Goal: Task Accomplishment & Management: Use online tool/utility

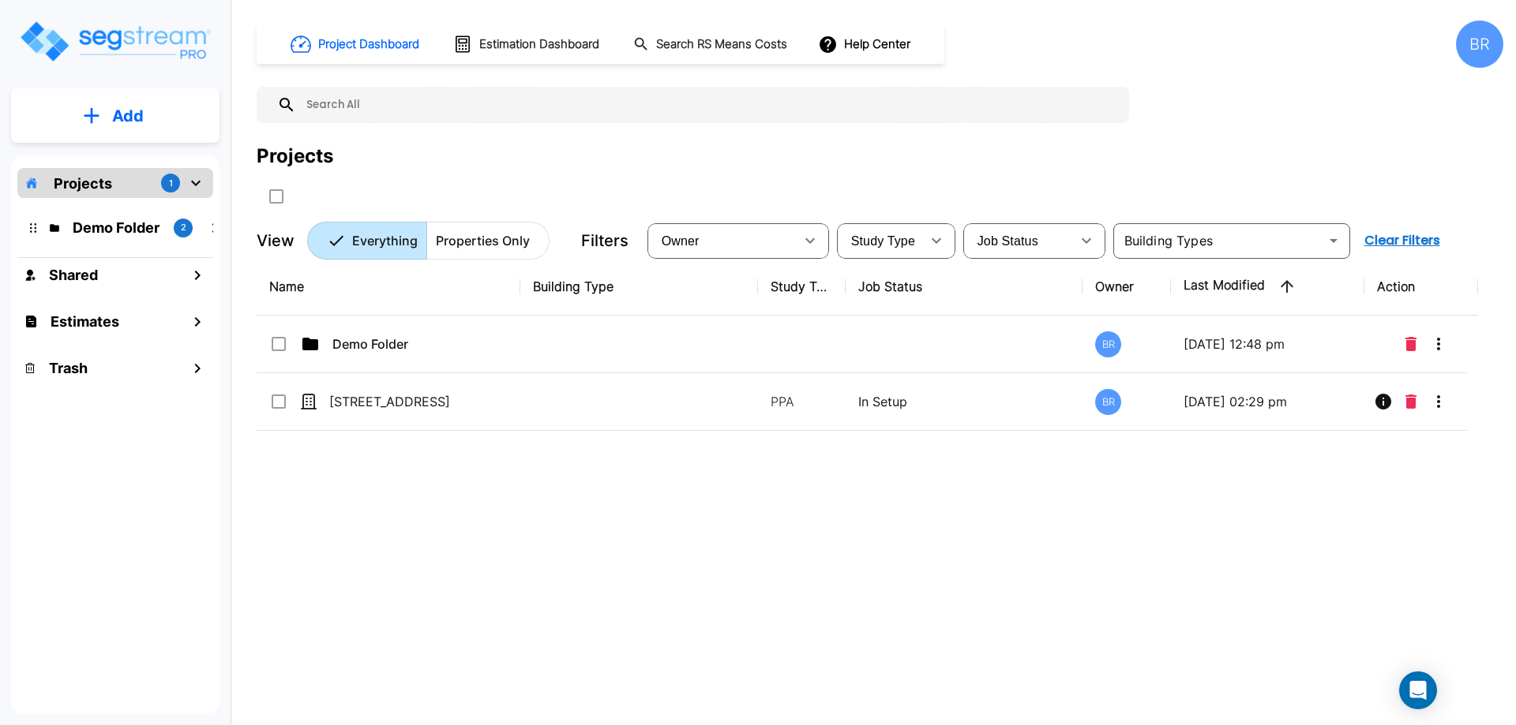
click at [800, 530] on div "Name Building Type Study Type Job Status Owner Last Modified Action Demo Folder…" at bounding box center [867, 483] width 1221 height 450
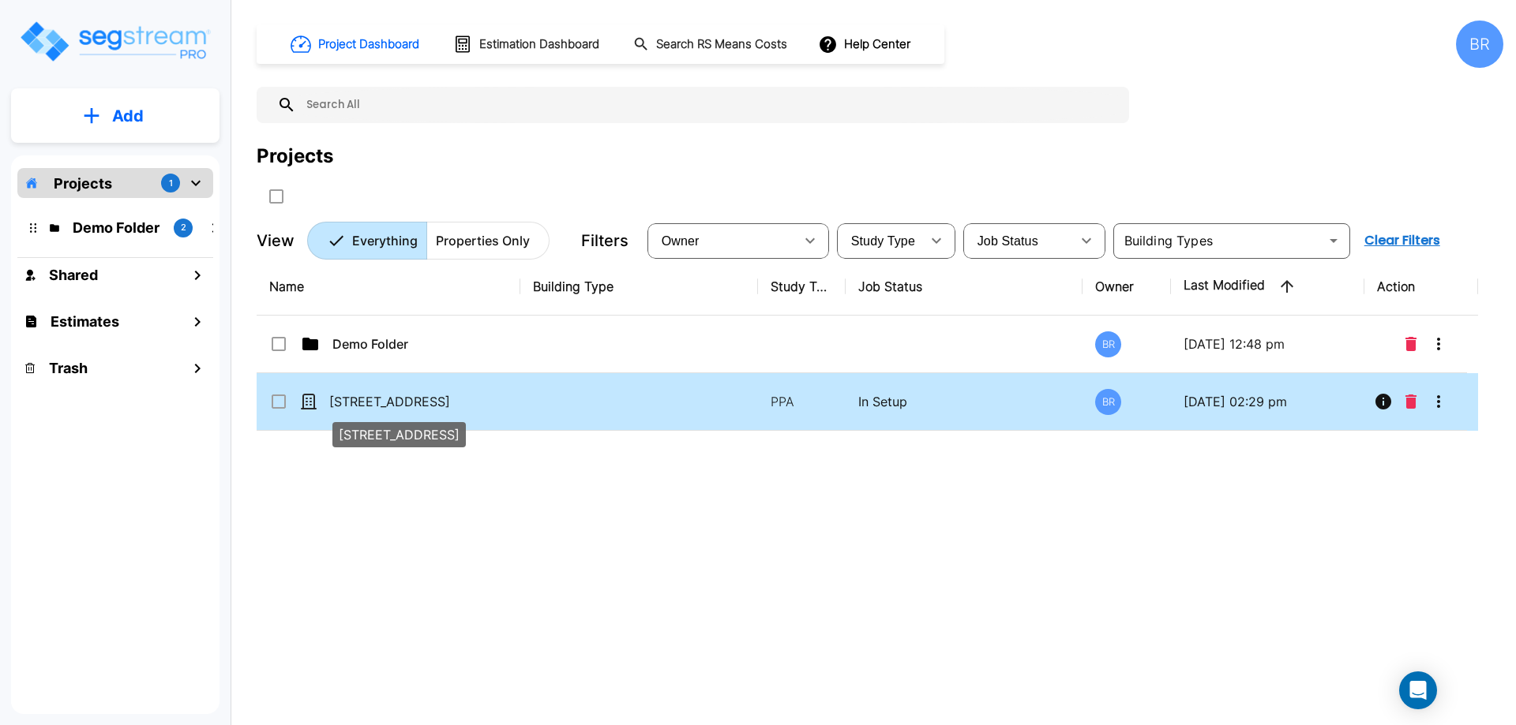
click at [368, 397] on p "[STREET_ADDRESS]" at bounding box center [408, 401] width 158 height 19
checkbox input "true"
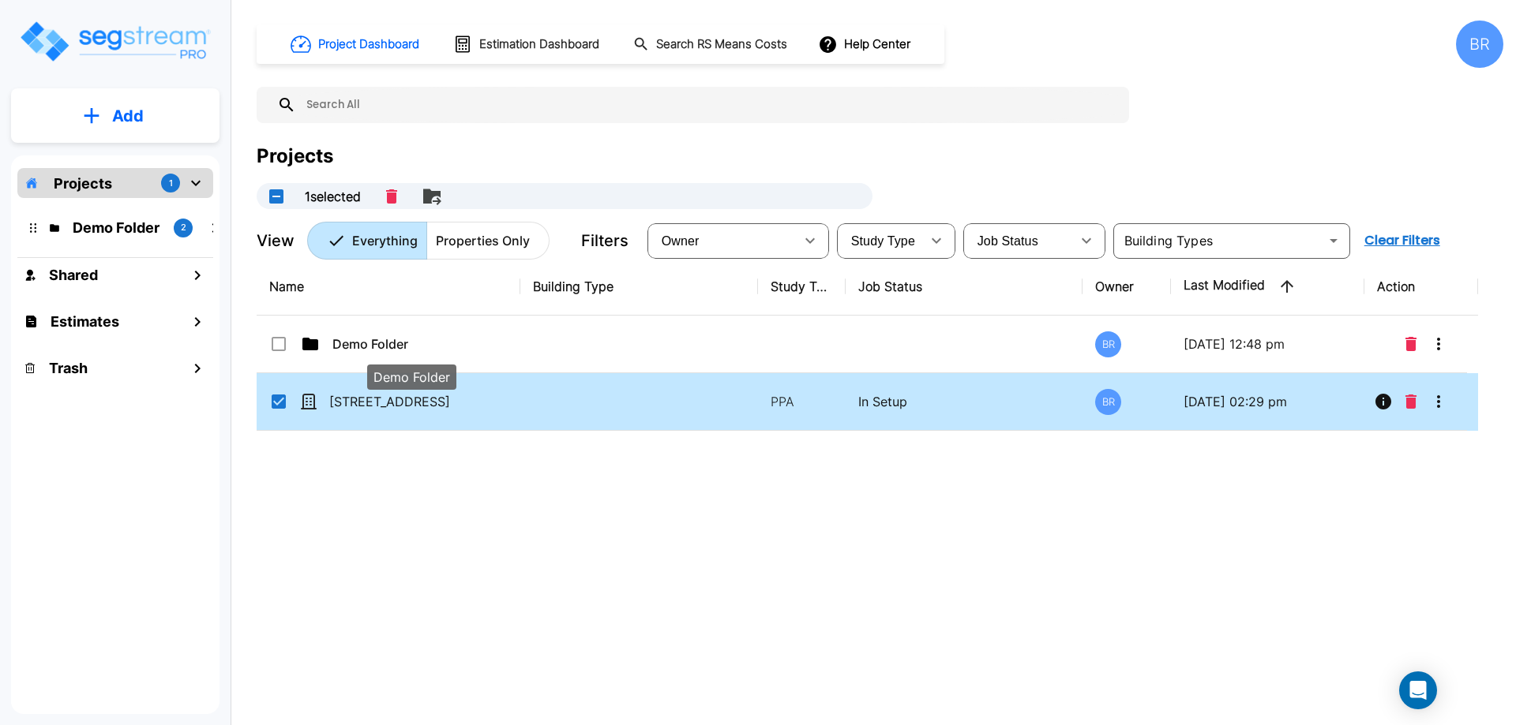
click at [368, 384] on div "Demo Folder" at bounding box center [411, 377] width 89 height 25
checkbox input "true"
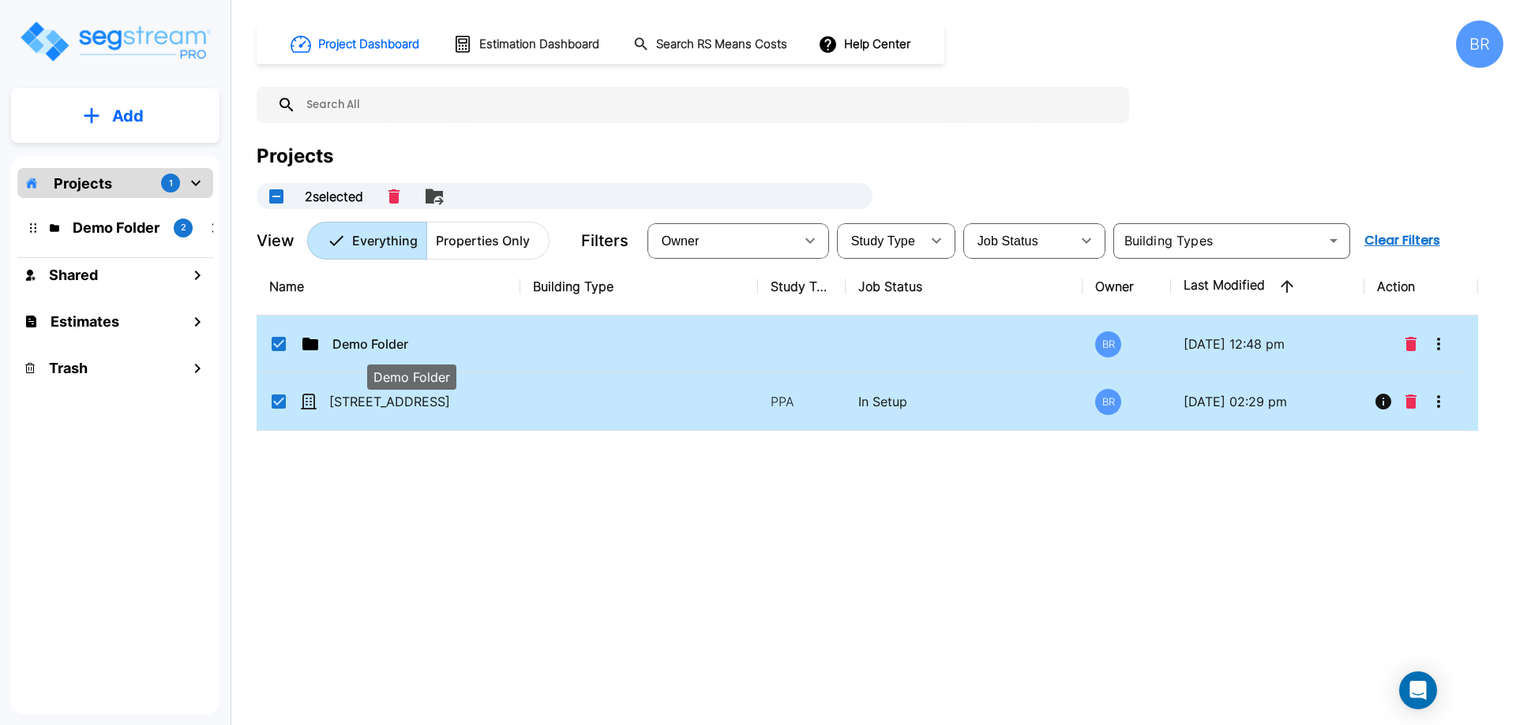
click at [368, 384] on div "Demo Folder" at bounding box center [411, 377] width 89 height 25
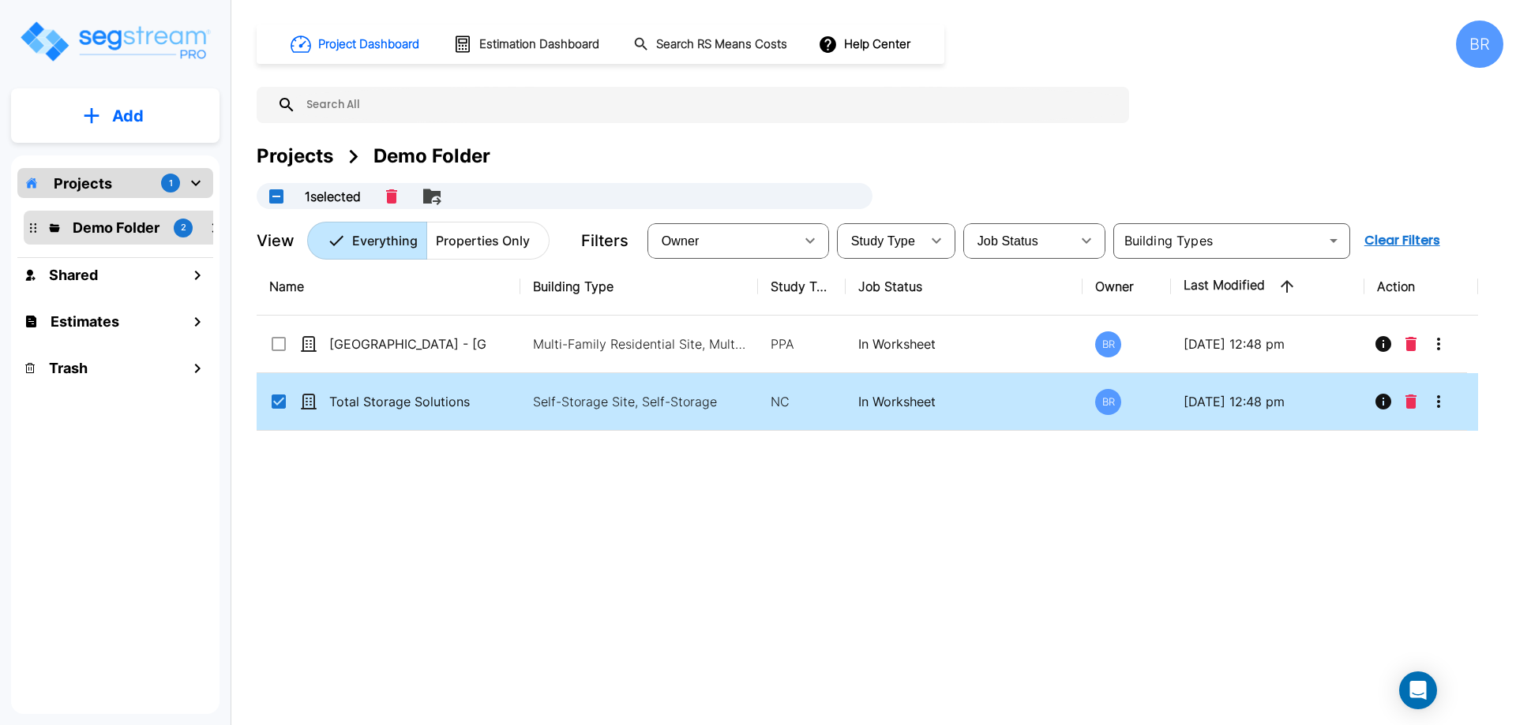
click at [642, 535] on div "Name Building Type Study Type Job Status Owner Last Modified Action Visayan Tow…" at bounding box center [867, 483] width 1221 height 450
click at [317, 155] on div "Projects" at bounding box center [295, 156] width 77 height 28
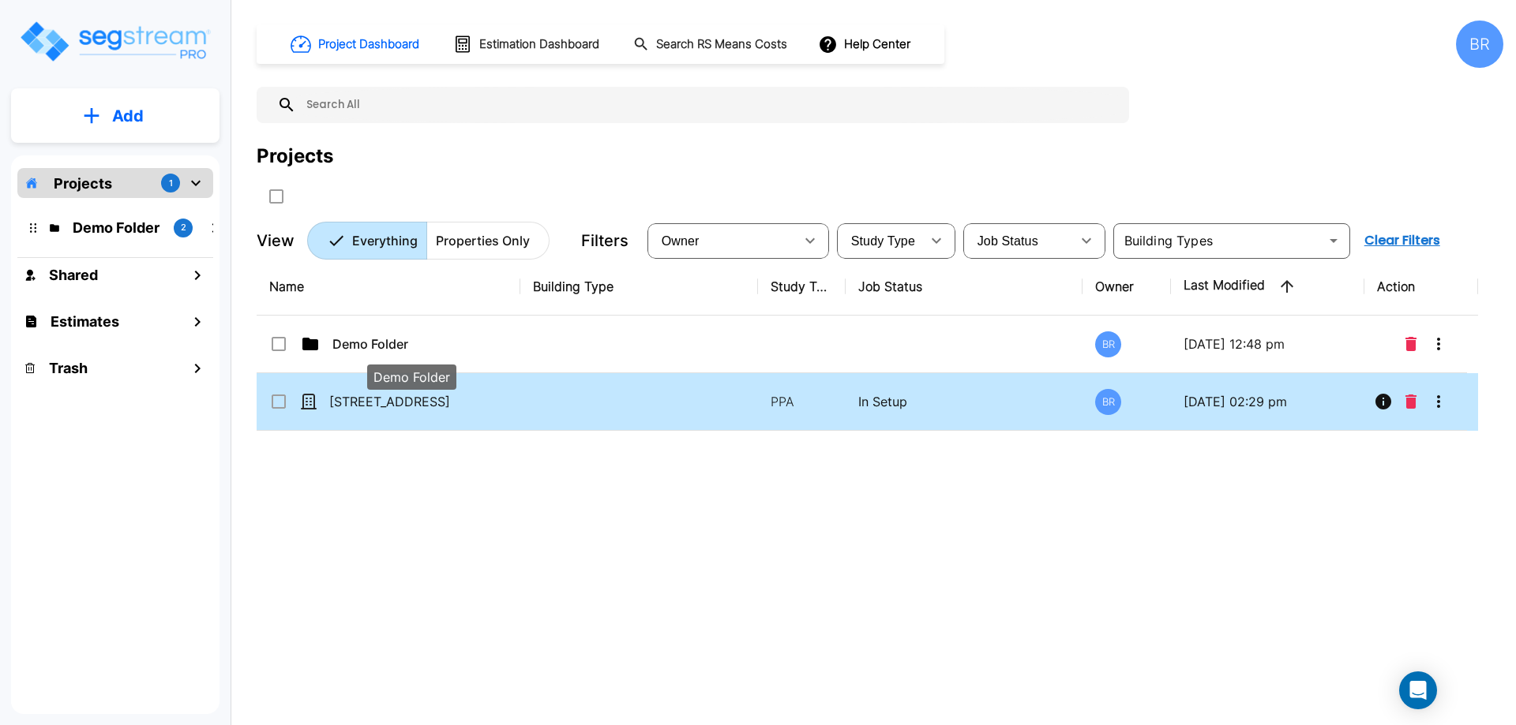
click at [366, 388] on td "13013 W Persimmon Ln" at bounding box center [389, 402] width 264 height 58
checkbox input "true"
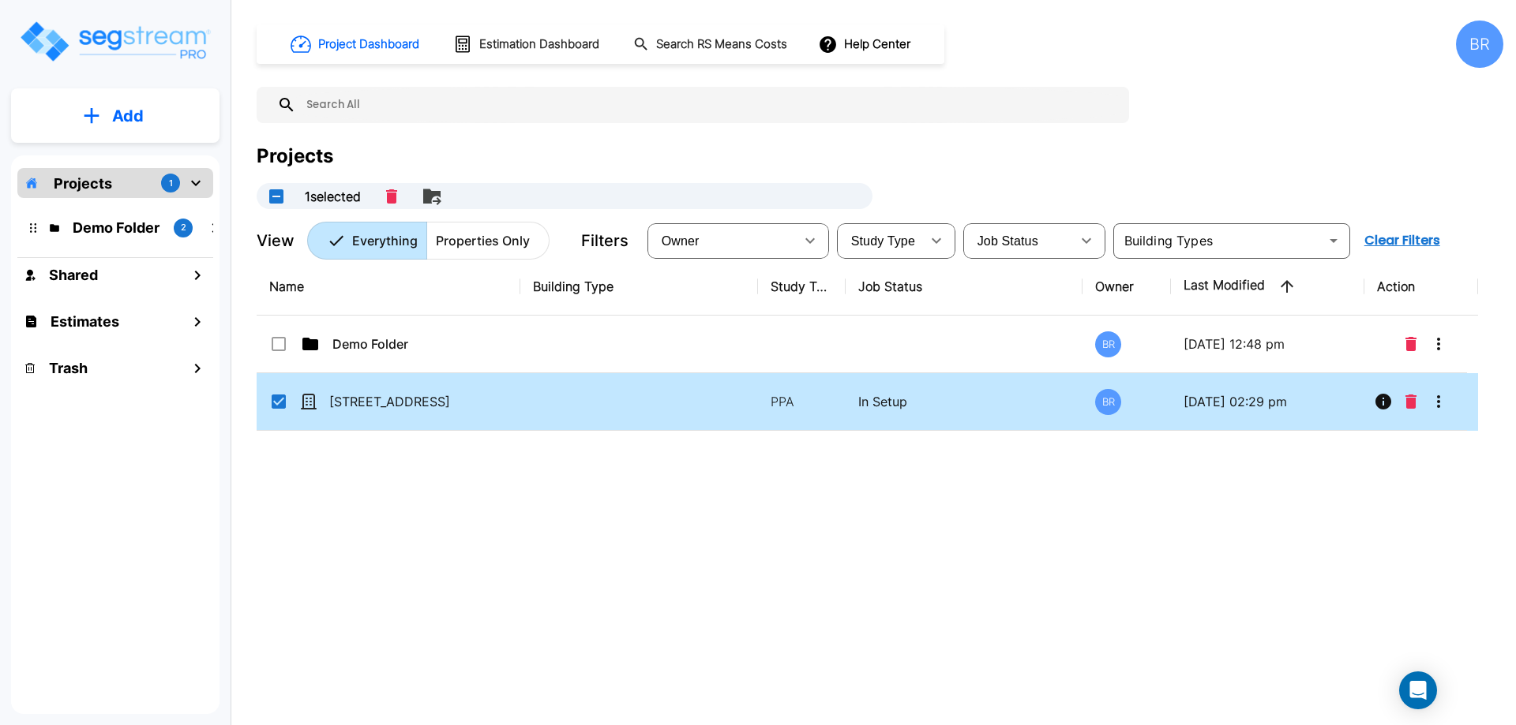
click at [366, 388] on td "13013 W Persimmon Ln" at bounding box center [389, 402] width 264 height 58
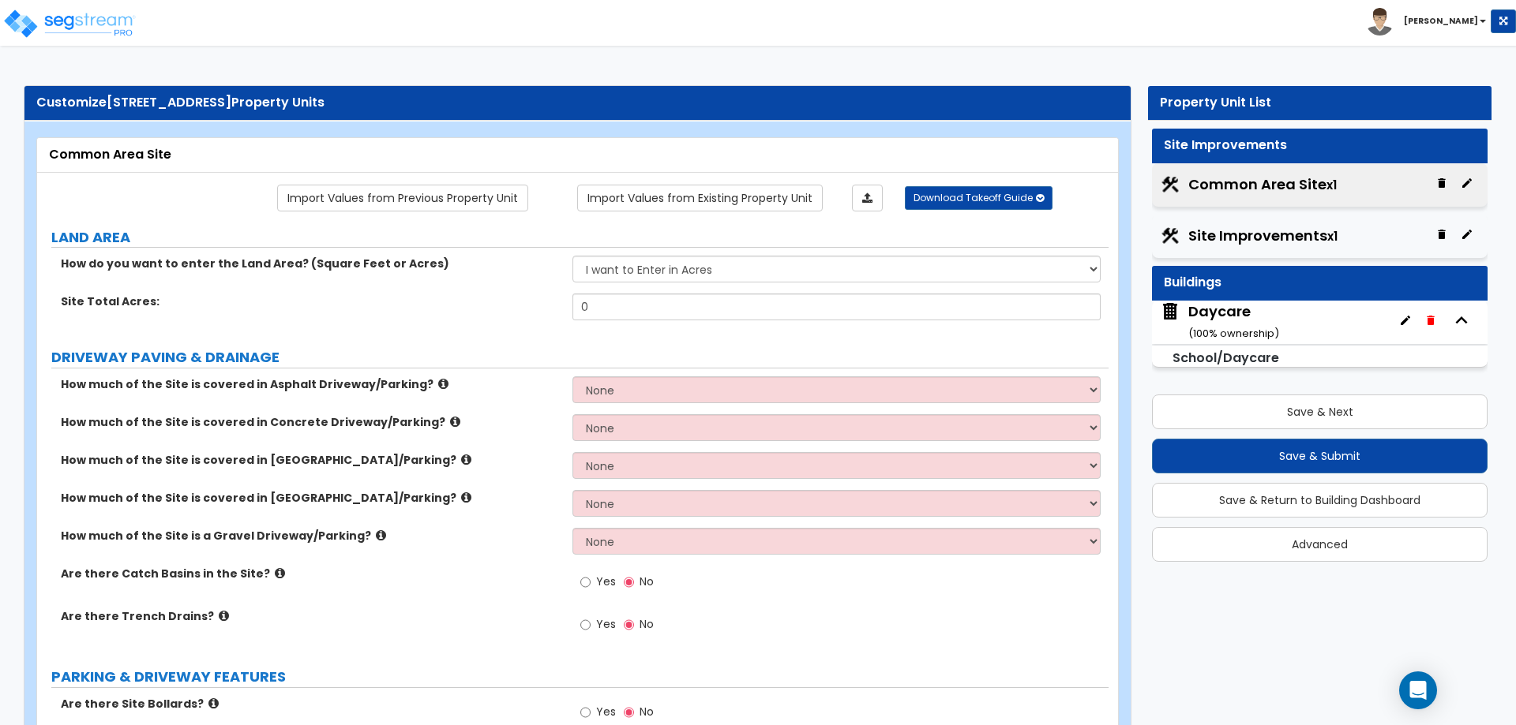
click at [1231, 327] on small "( 100 % ownership)" at bounding box center [1233, 333] width 91 height 15
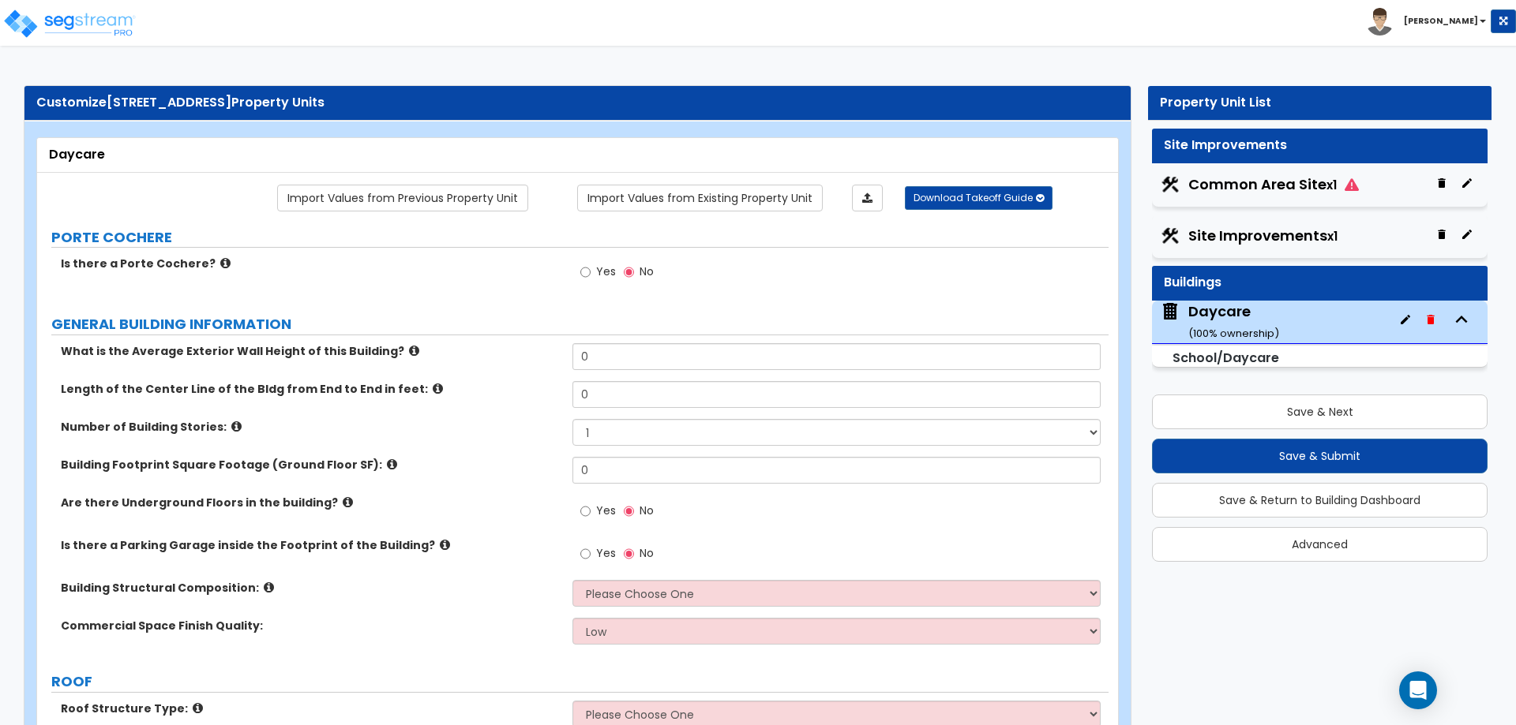
click at [132, 723] on div "Roof Structure Type: Please Choose One Gable Roof Flat Roof Hybrid Gable & Flat…" at bounding box center [572, 720] width 1071 height 38
